Goal: Information Seeking & Learning: Learn about a topic

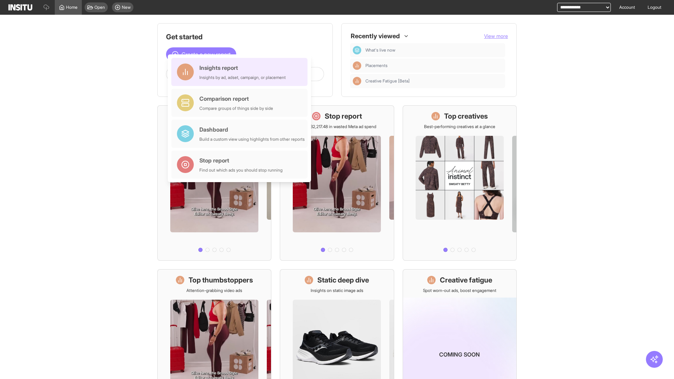
click at [241, 72] on div "Insights report Insights by ad, adset, campaign, or placement" at bounding box center [242, 72] width 86 height 17
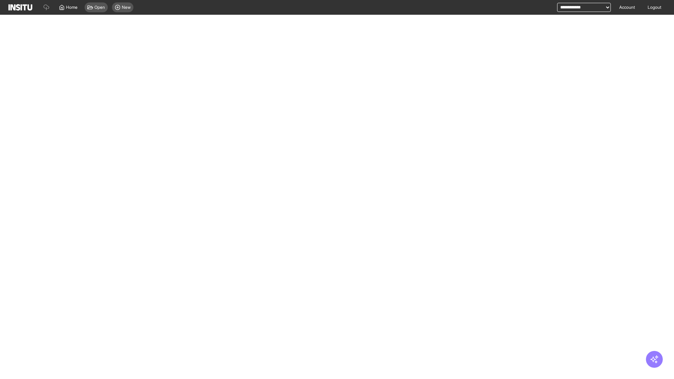
select select "**"
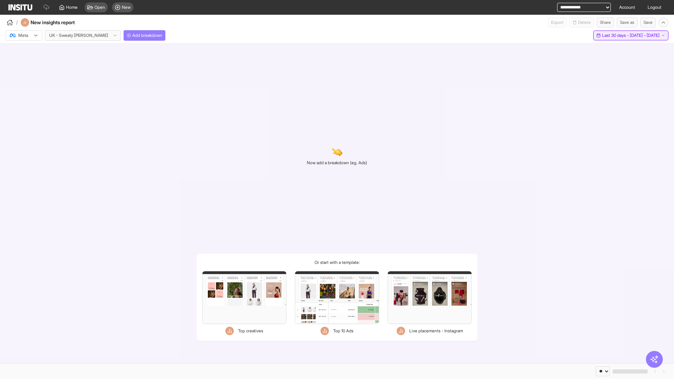
click at [616, 35] on span "Last 30 days - [DATE] - [DATE]" at bounding box center [631, 36] width 58 height 6
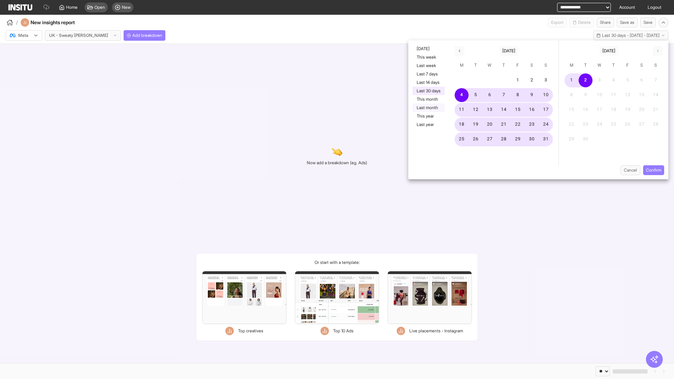
click at [428, 108] on button "Last month" at bounding box center [428, 108] width 32 height 8
